Goal: Transaction & Acquisition: Purchase product/service

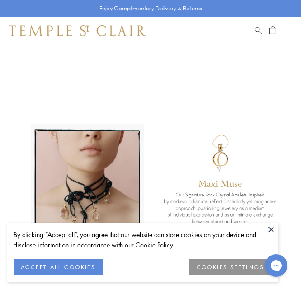
click at [257, 30] on span "Search" at bounding box center [258, 29] width 7 height 8
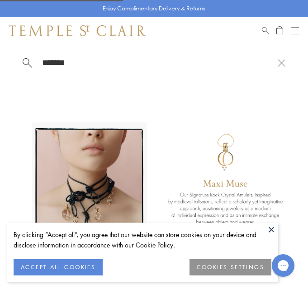
type input "*******"
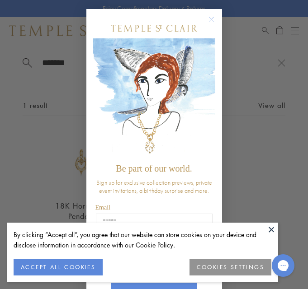
drag, startPoint x: 87, startPoint y: 265, endPoint x: 102, endPoint y: 240, distance: 28.8
click at [86, 265] on button "ACCEPT ALL COOKIES" at bounding box center [58, 267] width 89 height 16
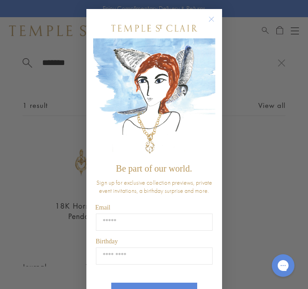
click at [209, 19] on icon "Close dialog" at bounding box center [211, 19] width 5 height 5
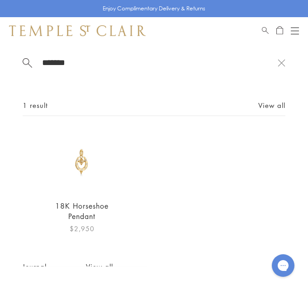
click at [81, 156] on img at bounding box center [82, 162] width 61 height 61
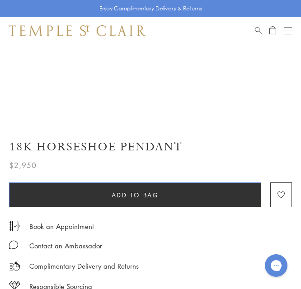
scroll to position [271, 0]
